Goal: Subscribe to service/newsletter

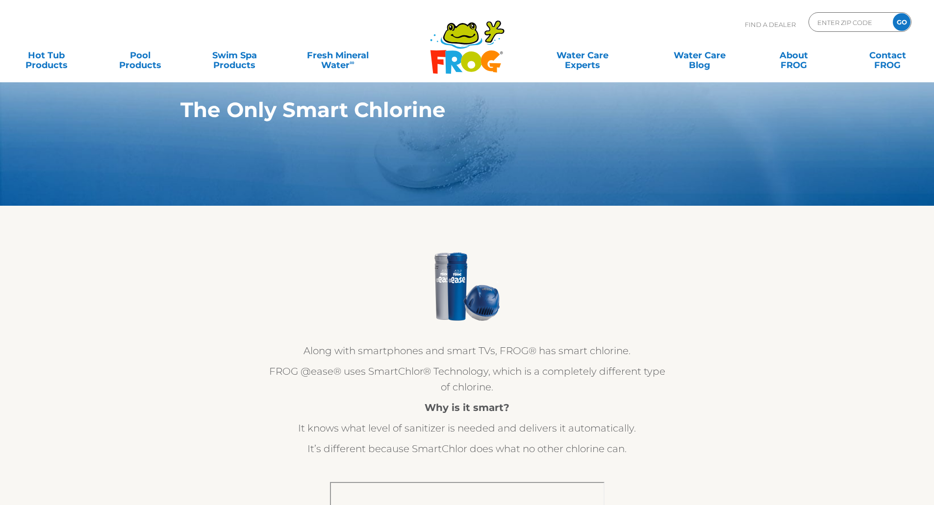
click at [529, 370] on p "FROG @ease® uses SmartChlor® Technology, which is a completely different type o…" at bounding box center [467, 379] width 402 height 31
click at [659, 340] on div at bounding box center [467, 333] width 402 height 20
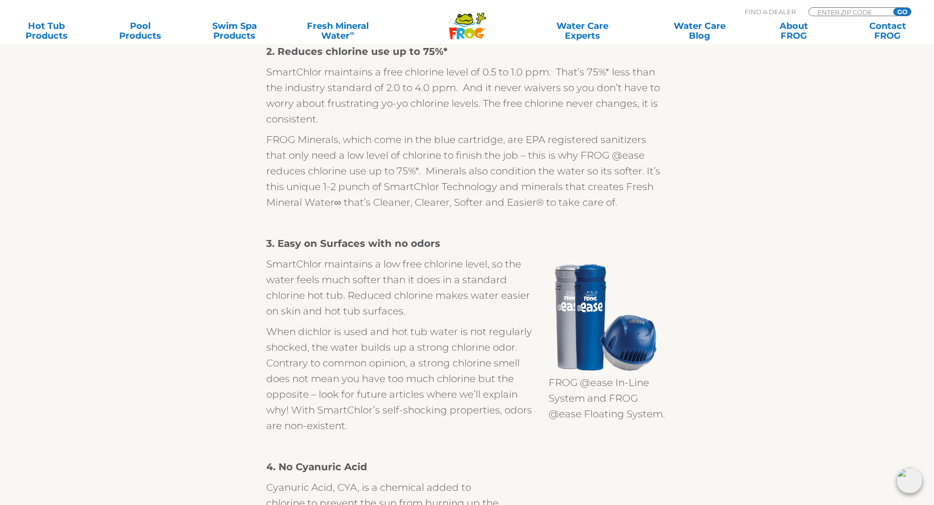
scroll to position [833, 0]
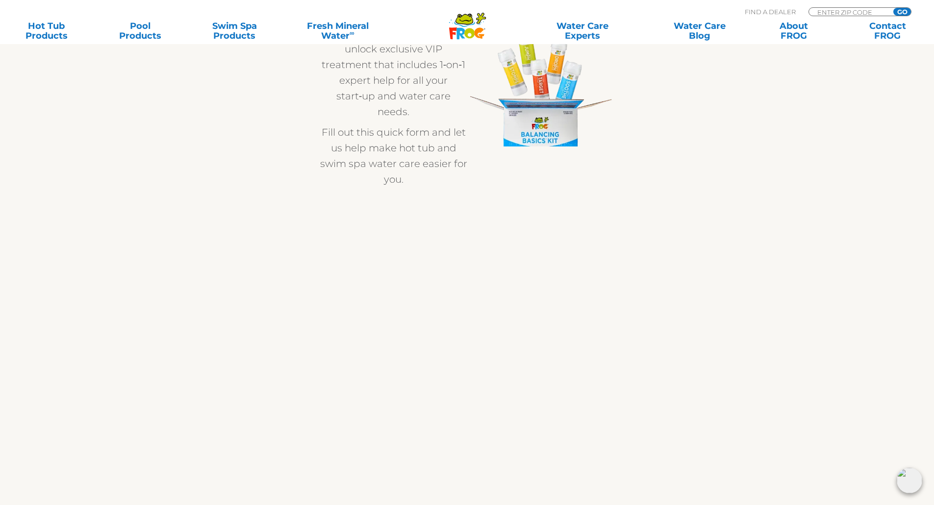
scroll to position [245, 0]
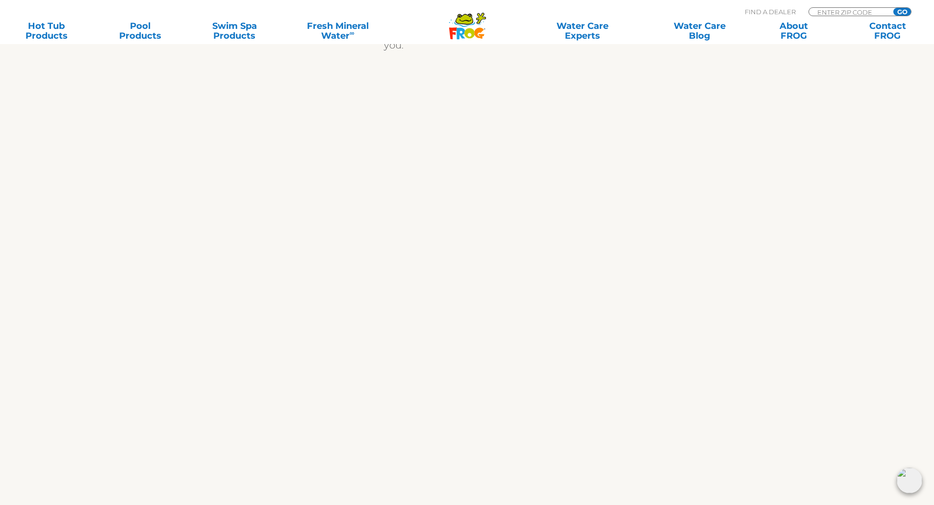
scroll to position [392, 0]
click at [714, 209] on div at bounding box center [467, 398] width 603 height 701
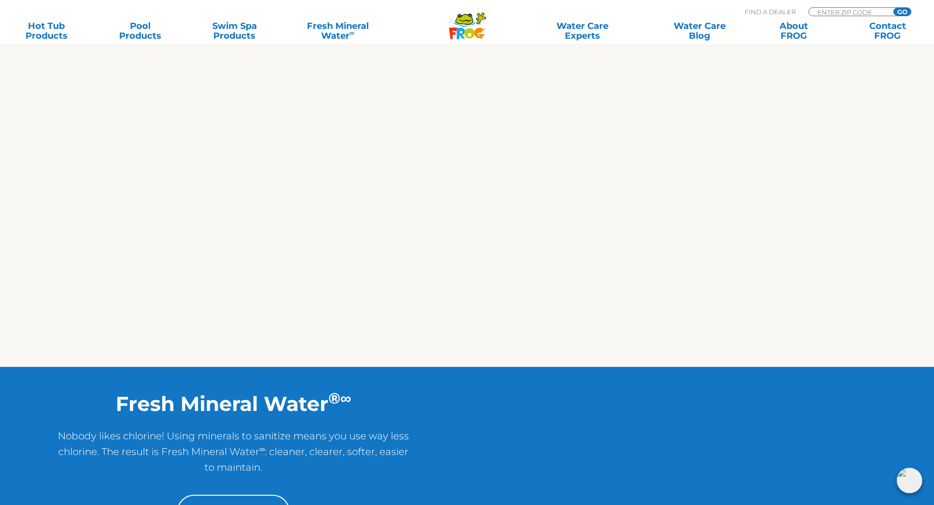
scroll to position [882, 0]
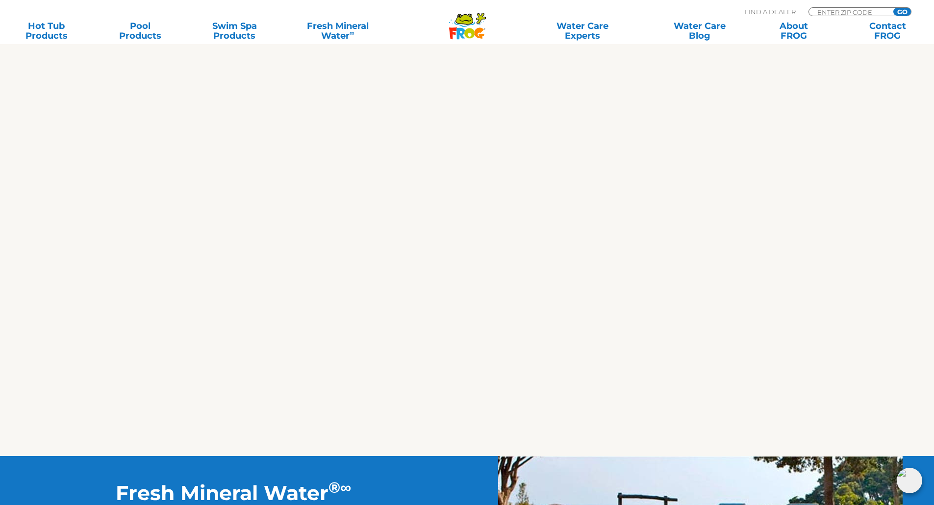
click at [671, 182] on div at bounding box center [467, 7] width 603 height 898
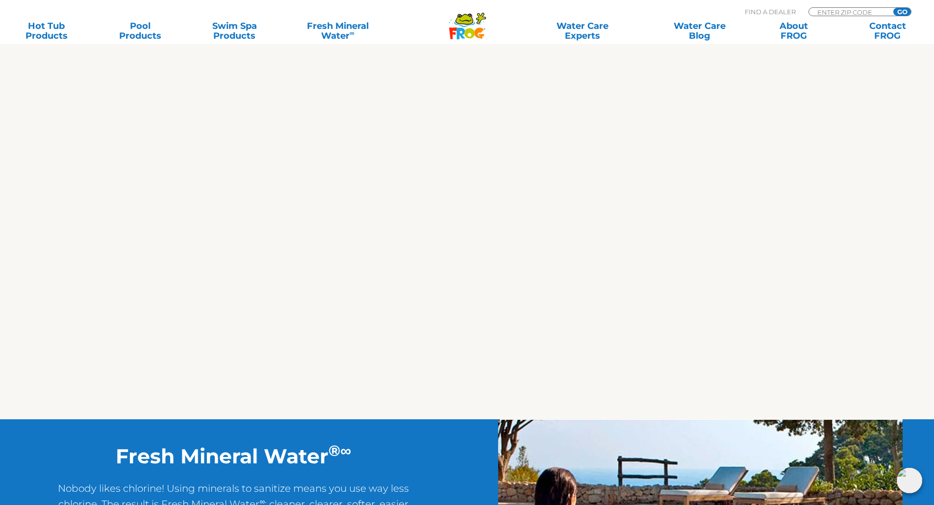
scroll to position [1568, 0]
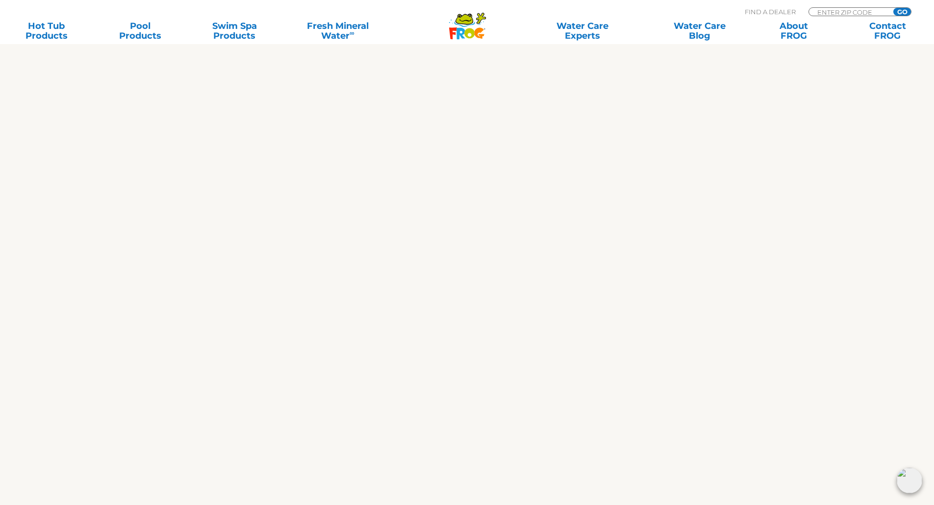
scroll to position [1470, 0]
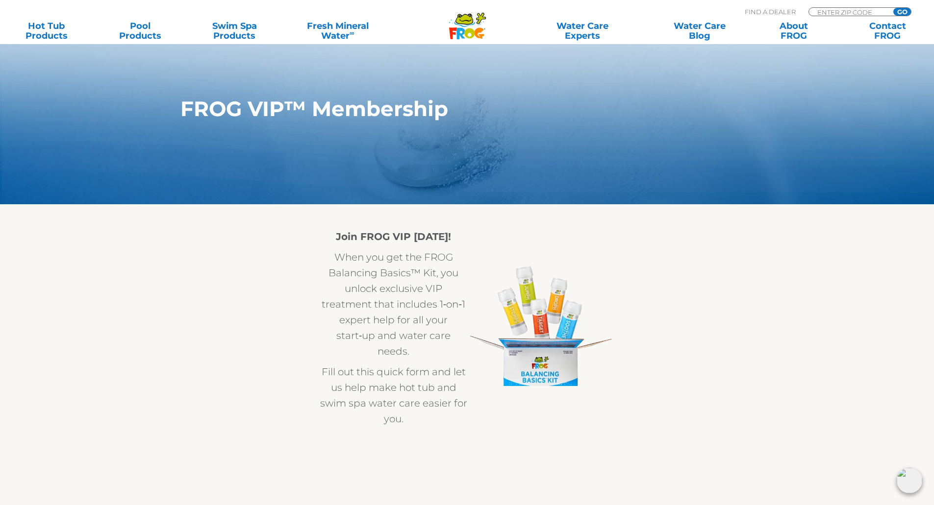
scroll to position [0, 0]
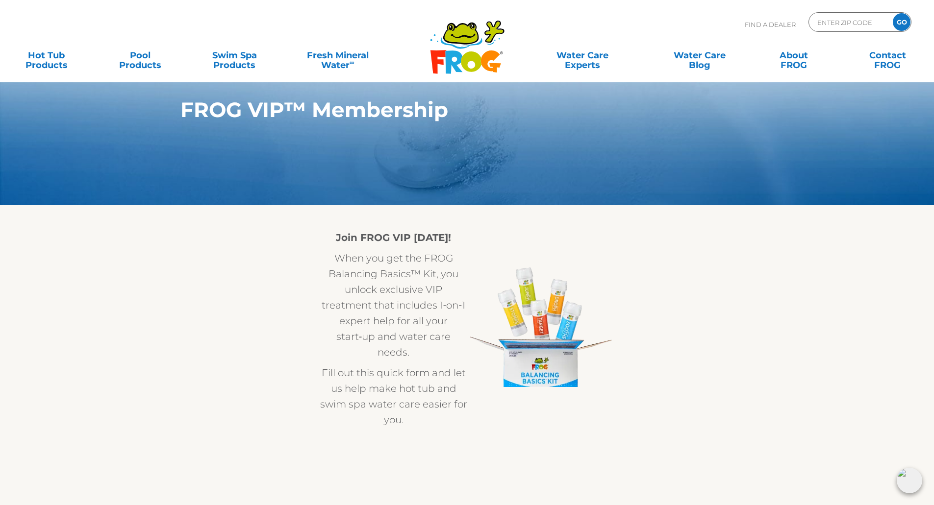
click at [907, 480] on img at bounding box center [908, 480] width 25 height 25
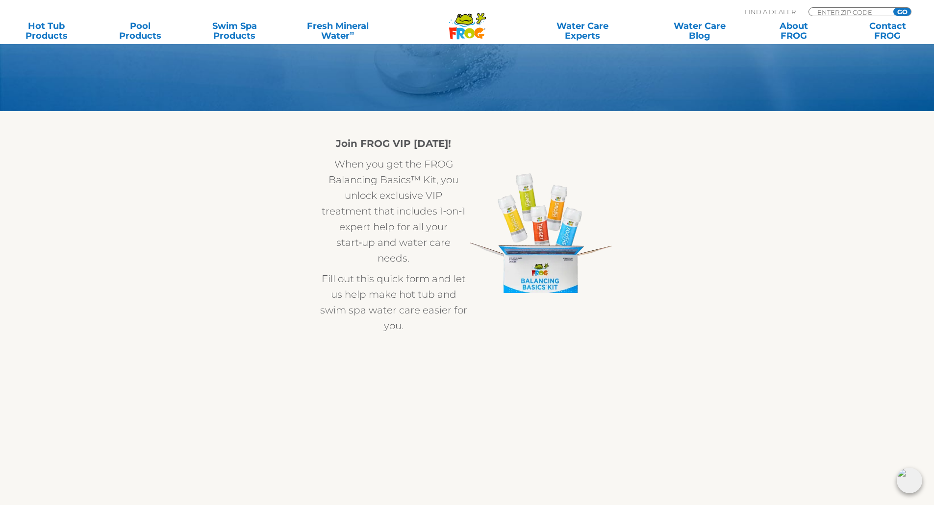
scroll to position [98, 0]
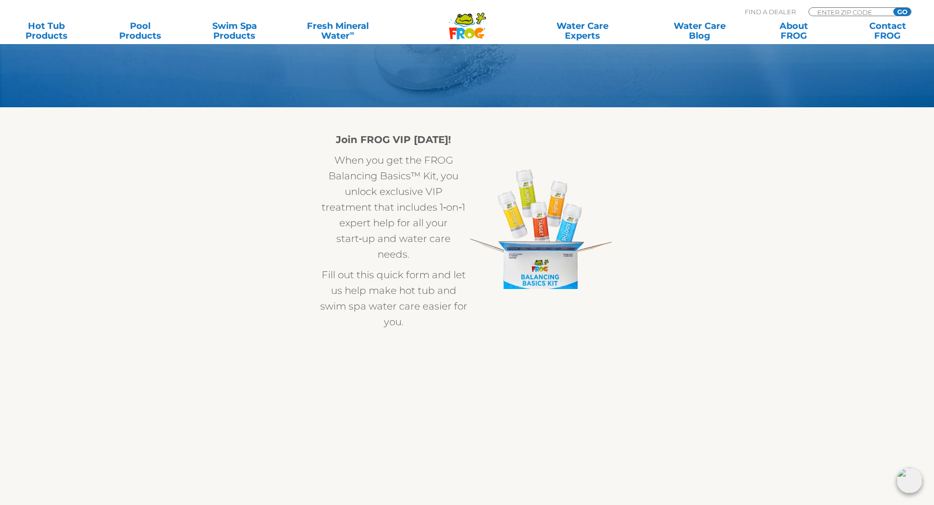
click at [669, 341] on div "Join FROG VIP Today! When you get the FROG Balancing Basics™ Kit, you unlock ex…" at bounding box center [467, 224] width 588 height 235
click at [625, 213] on div "Join FROG VIP Today! When you get the FROG Balancing Basics™ Kit, you unlock ex…" at bounding box center [467, 231] width 588 height 198
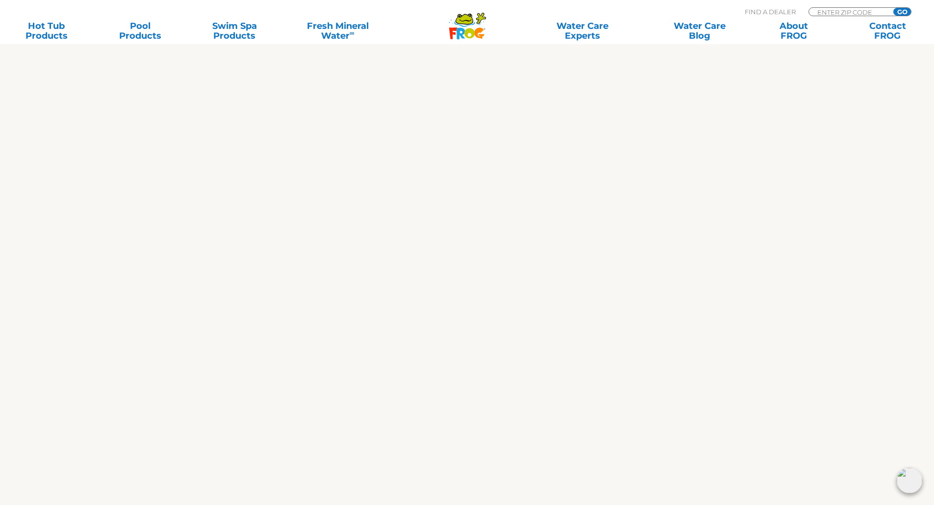
scroll to position [1036, 0]
